Goal: Task Accomplishment & Management: Manage account settings

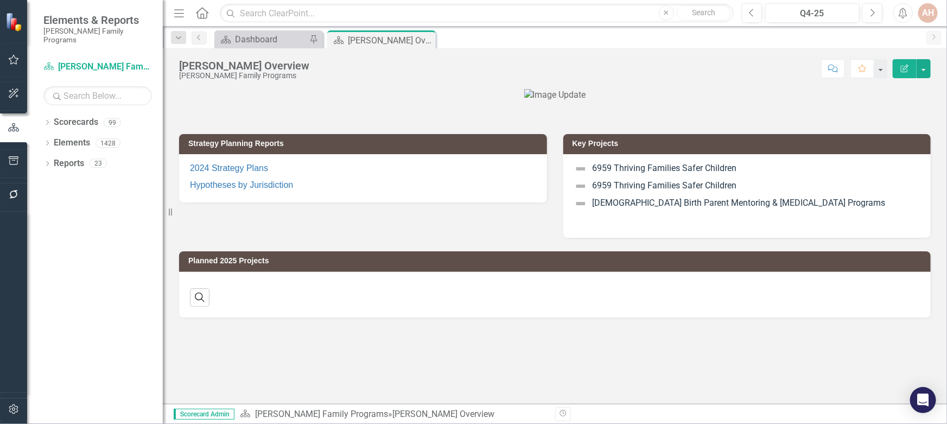
click at [48, 121] on icon "Dropdown" at bounding box center [47, 124] width 8 height 6
click at [52, 140] on icon "Dropdown" at bounding box center [53, 143] width 8 height 7
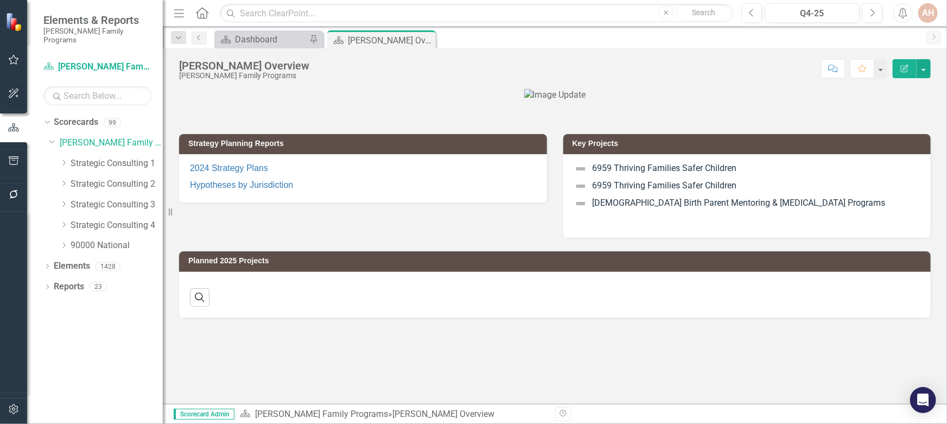
click at [65, 242] on icon "Dropdown" at bounding box center [64, 245] width 8 height 7
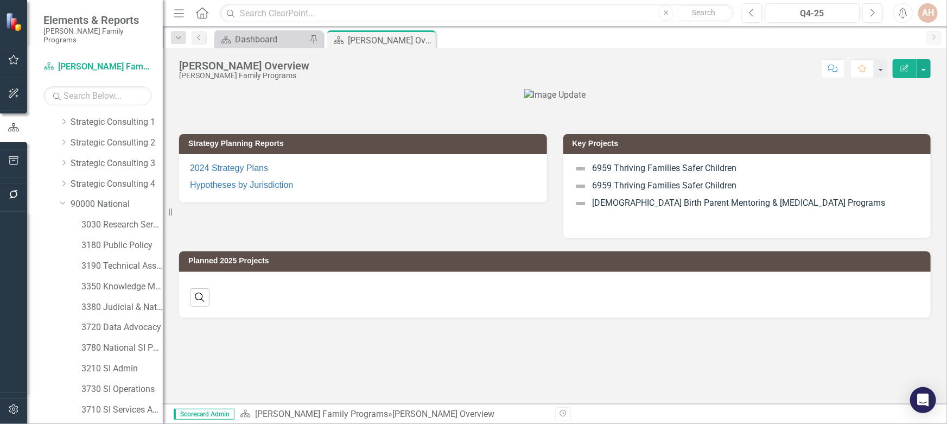
scroll to position [92, 0]
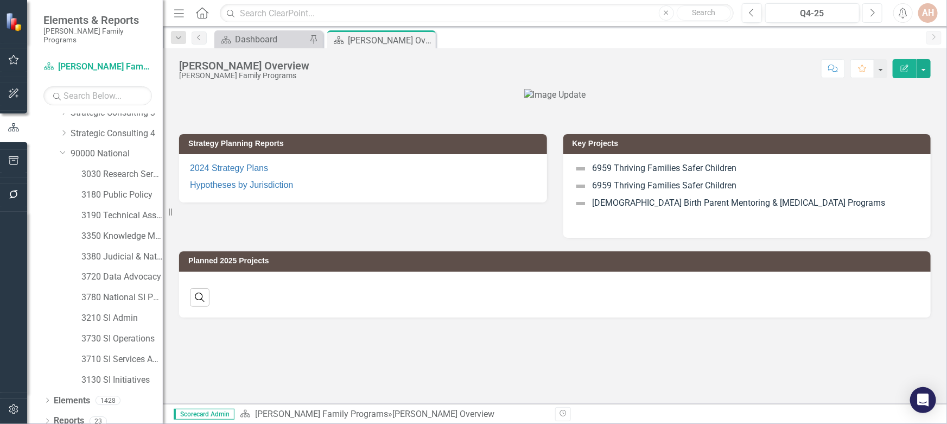
click at [875, 15] on icon "Next" at bounding box center [873, 13] width 6 height 10
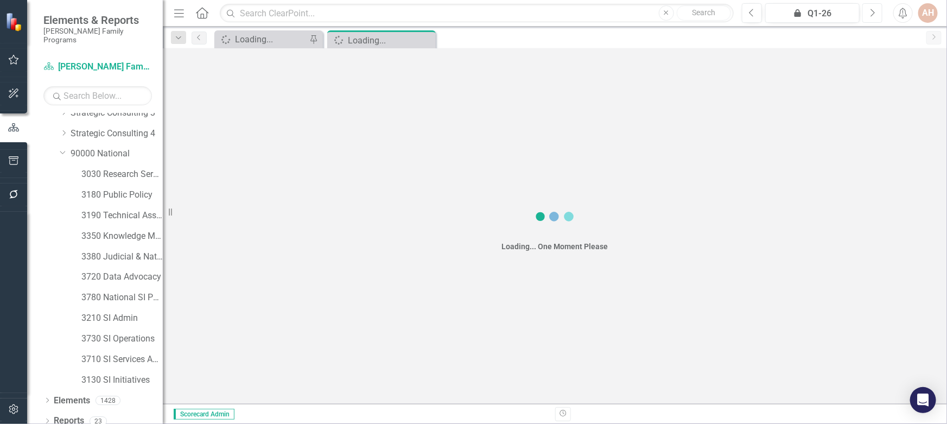
click at [875, 15] on icon "Next" at bounding box center [873, 13] width 6 height 10
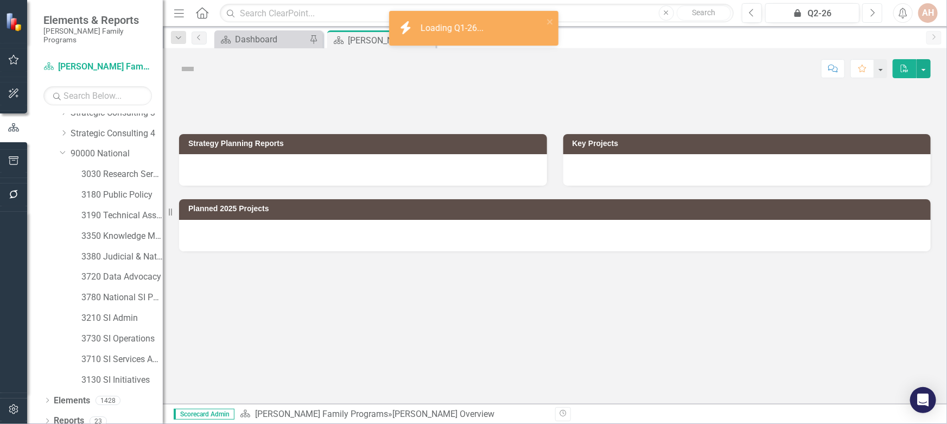
click at [875, 15] on icon "Next" at bounding box center [873, 13] width 6 height 10
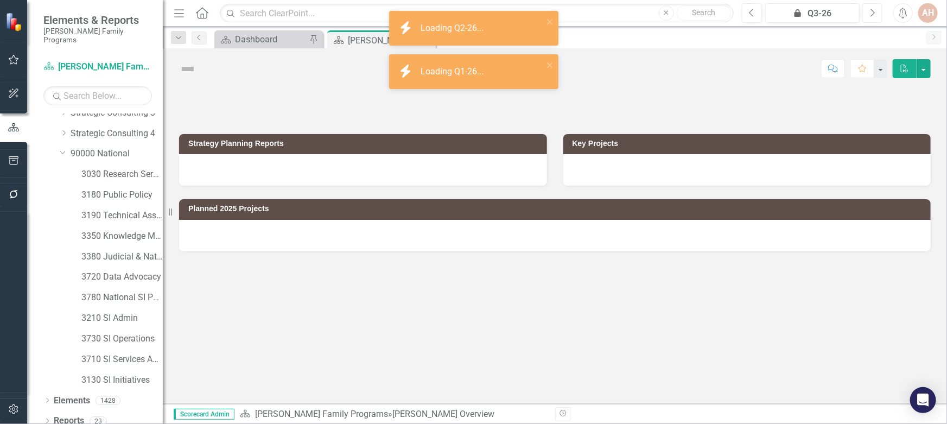
click at [875, 15] on icon "Next" at bounding box center [873, 13] width 6 height 10
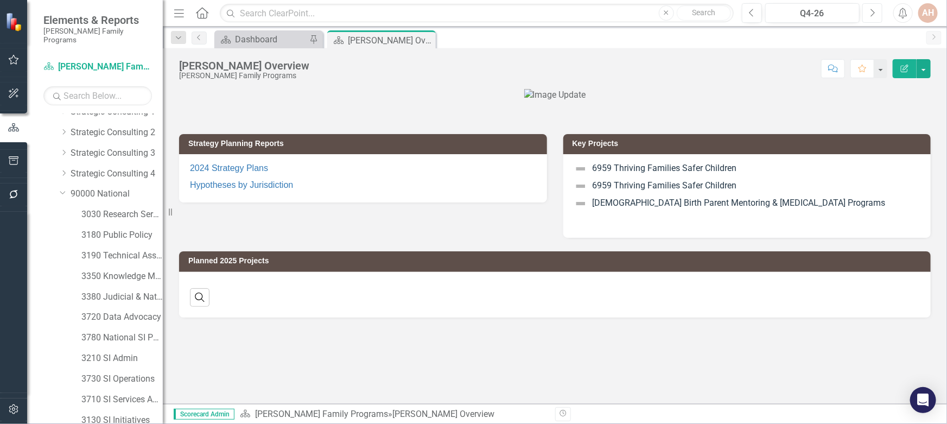
scroll to position [92, 0]
click at [45, 419] on icon "Dropdown" at bounding box center [47, 422] width 8 height 6
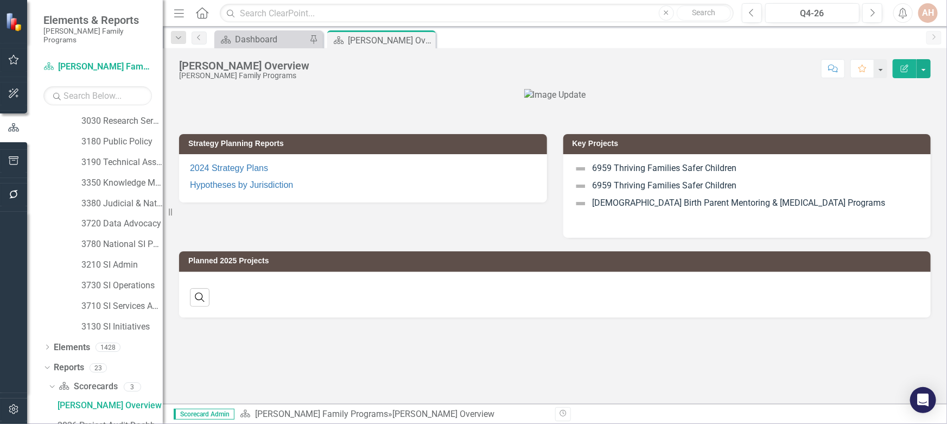
scroll to position [246, 0]
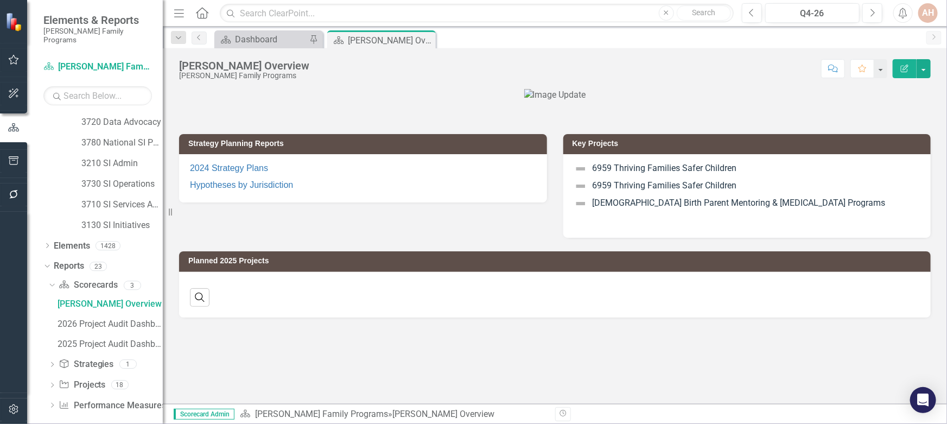
click at [49, 383] on icon "Dropdown" at bounding box center [52, 386] width 8 height 6
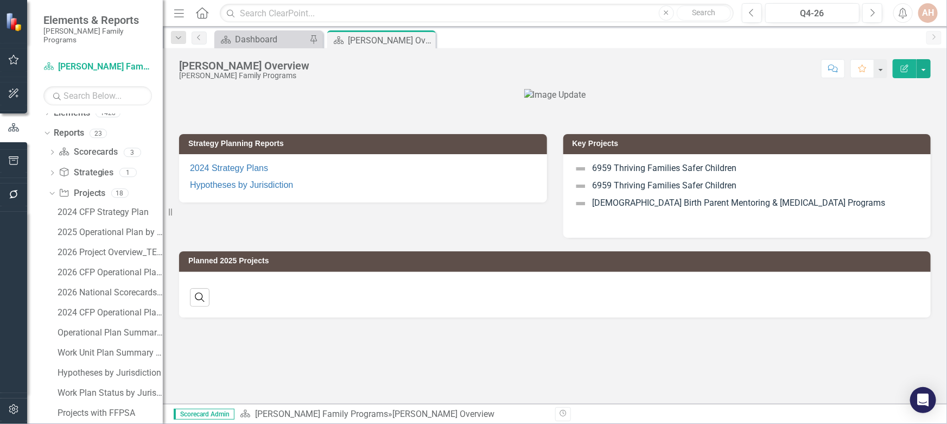
scroll to position [382, 0]
click at [105, 245] on div "2026 Project Overview_TEMPLATE" at bounding box center [110, 250] width 105 height 10
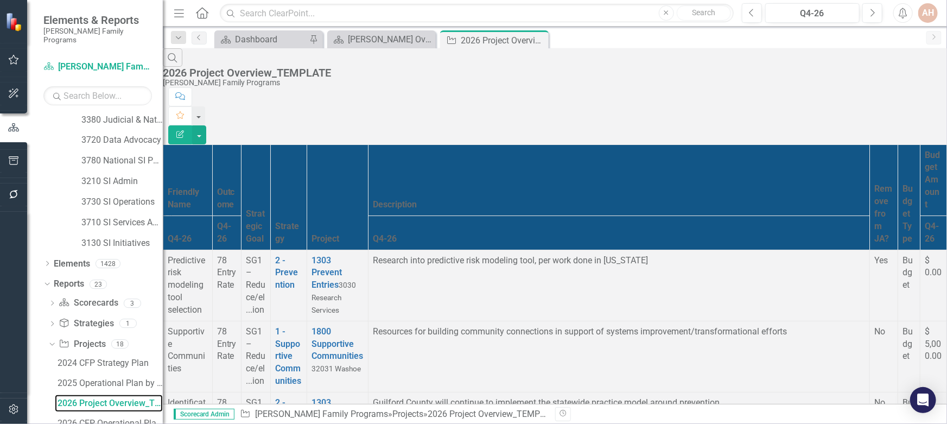
scroll to position [256, 0]
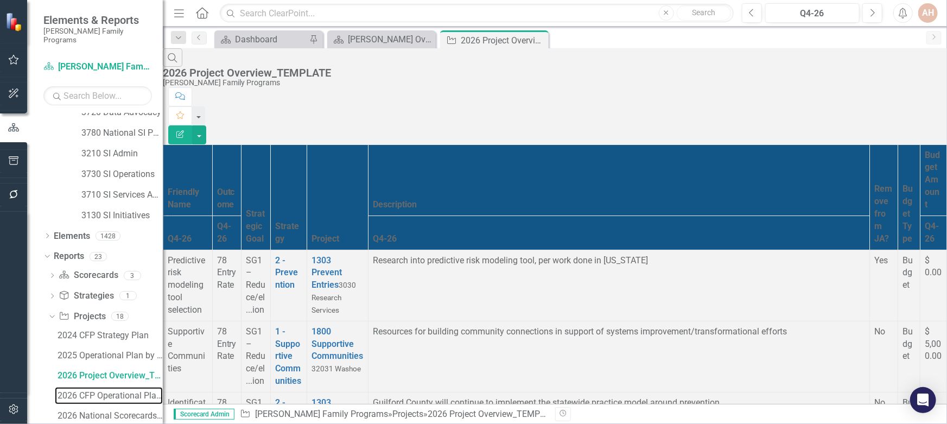
click at [91, 391] on div "2026 CFP Operational Plan_active year [DATE] only__USE REPORTING PERIOD" at bounding box center [110, 396] width 105 height 10
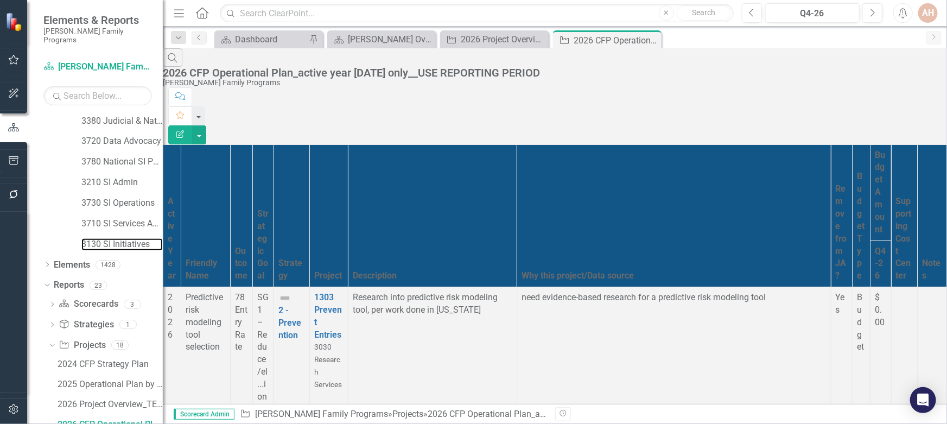
click at [113, 238] on link "3130 SI Initiatives" at bounding box center [121, 244] width 81 height 12
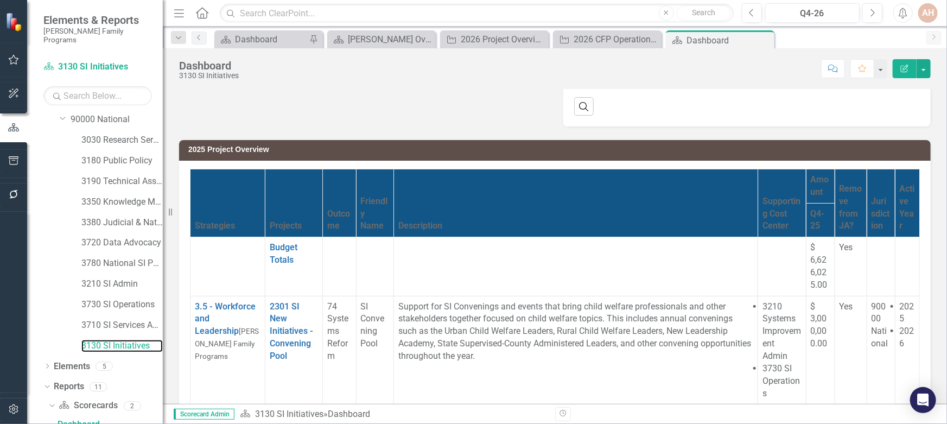
scroll to position [395, 0]
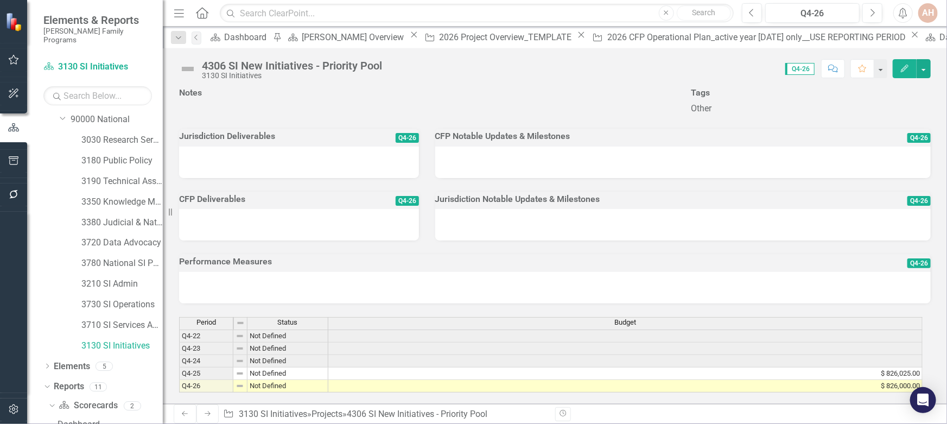
scroll to position [428, 0]
click at [877, 380] on td "$ 826,000.00" at bounding box center [625, 386] width 594 height 12
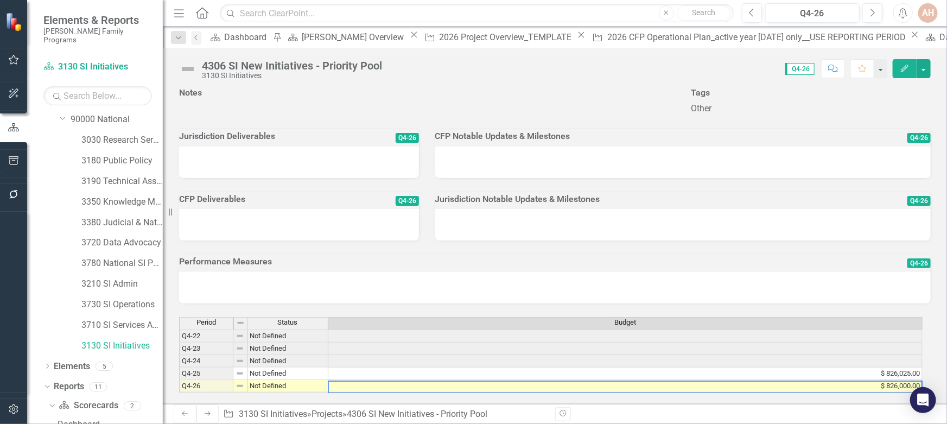
click at [886, 380] on td "$ 826,000.00" at bounding box center [625, 386] width 594 height 12
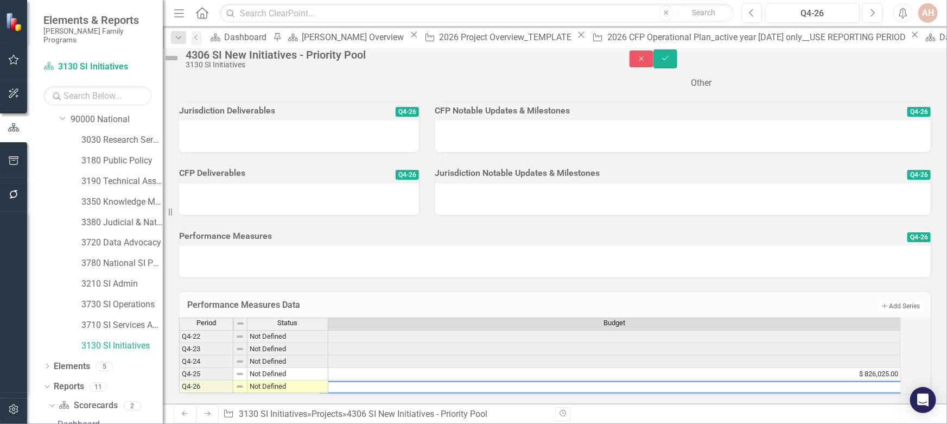
click at [341, 385] on textarea at bounding box center [617, 387] width 594 height 12
click at [391, 385] on textarea "826000" at bounding box center [617, 387] width 594 height 12
type textarea "8"
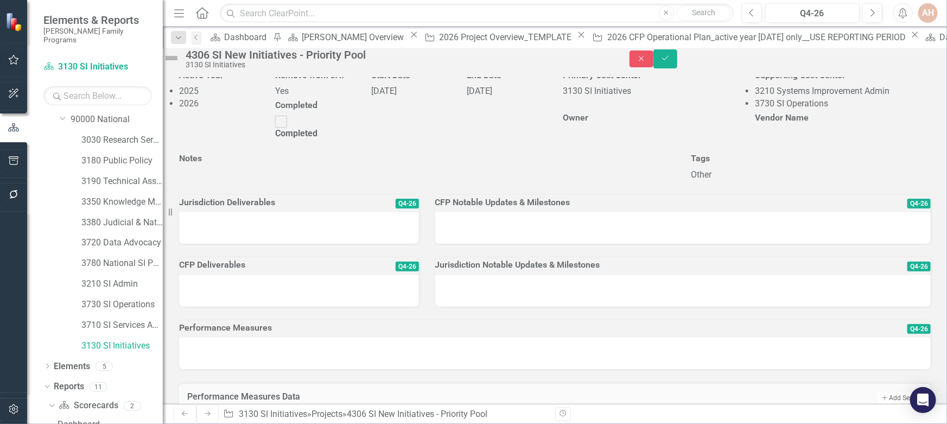
scroll to position [246, 0]
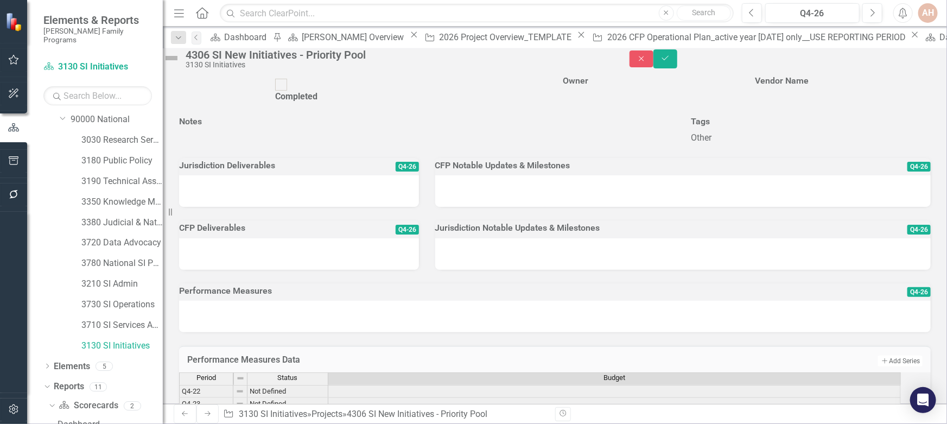
type textarea "726025"
click at [235, 132] on div at bounding box center [427, 132] width 496 height 0
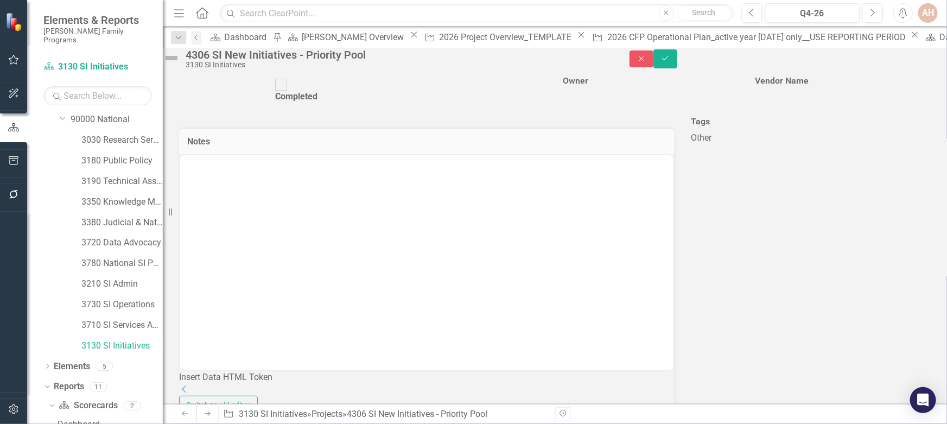
scroll to position [0, 0]
click at [211, 194] on p "Rich Text Area. Press ALT-0 for help." at bounding box center [426, 189] width 488 height 13
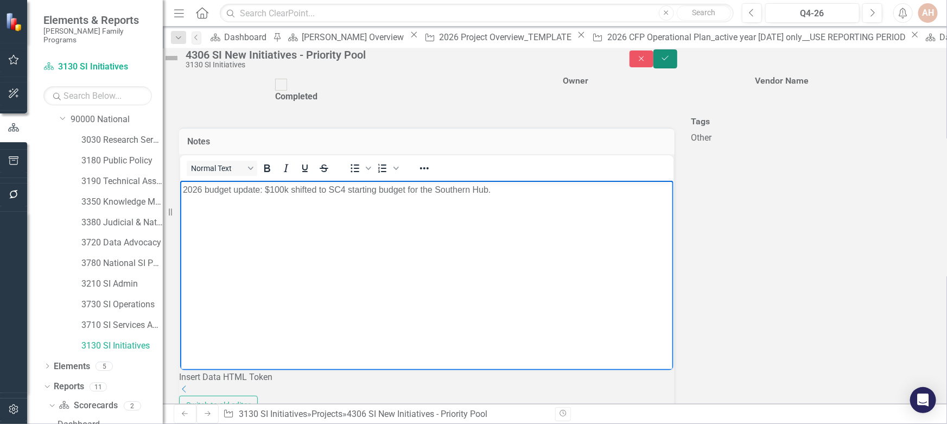
click at [677, 61] on button "Save" at bounding box center [666, 58] width 24 height 19
